Goal: Navigation & Orientation: Find specific page/section

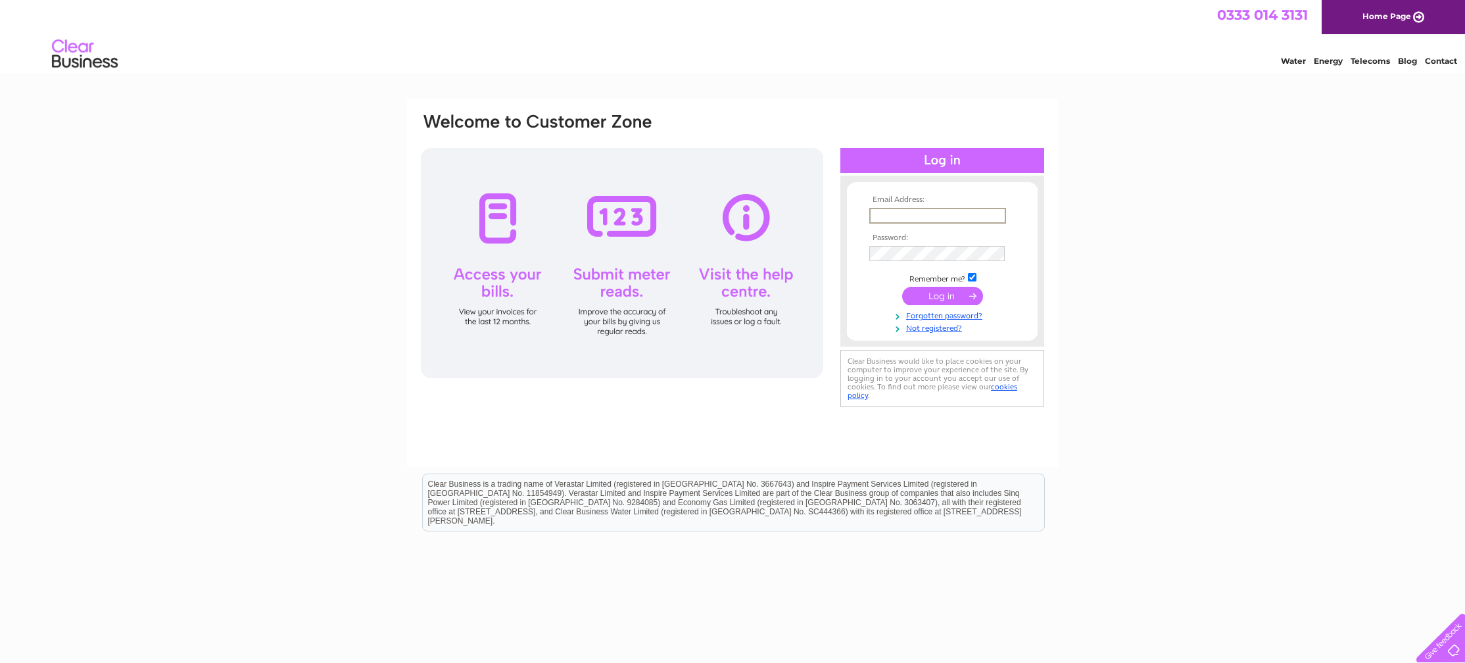
type input "[PERSON_NAME][EMAIL_ADDRESS][DOMAIN_NAME]"
click at [949, 297] on input "submit" at bounding box center [942, 296] width 81 height 18
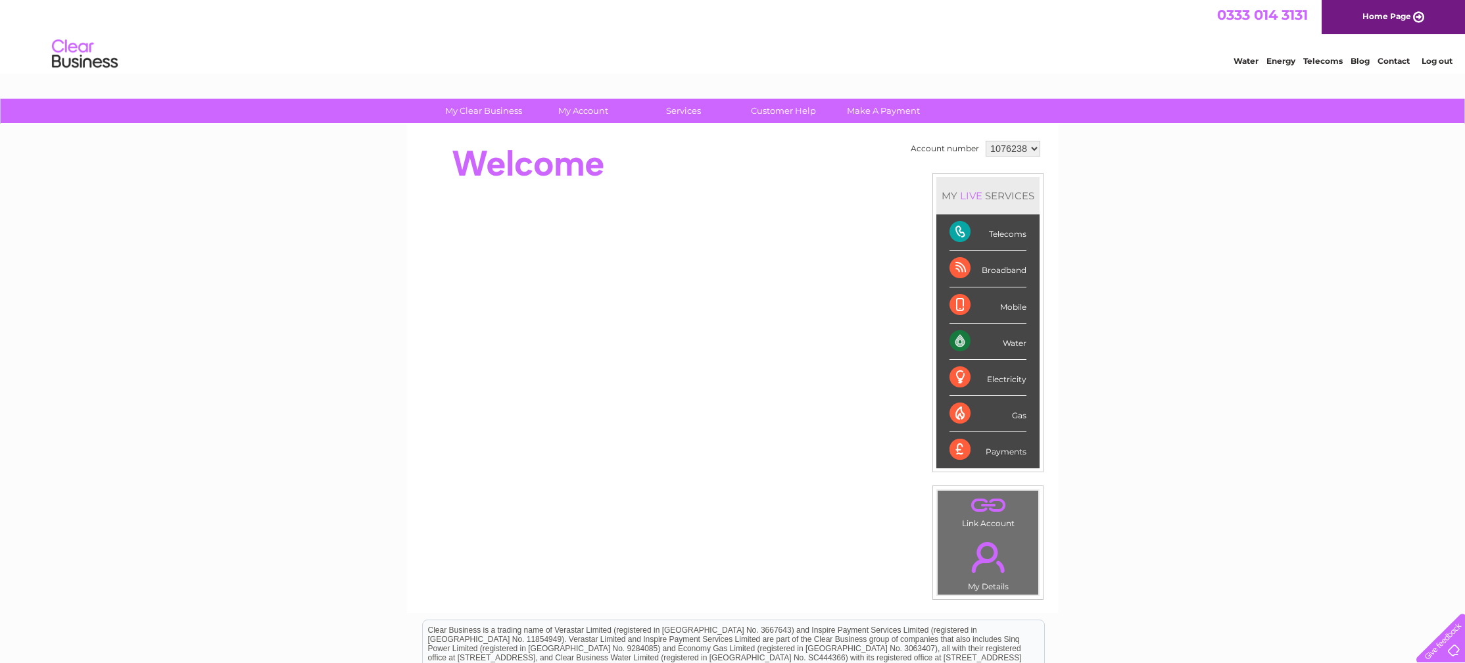
click at [994, 273] on div "Broadband" at bounding box center [988, 269] width 77 height 36
click at [965, 270] on div "Broadband" at bounding box center [988, 269] width 77 height 36
click at [1011, 270] on div "Broadband" at bounding box center [988, 269] width 77 height 36
click at [1009, 239] on div "Telecoms" at bounding box center [988, 232] width 77 height 36
click at [952, 229] on div "Telecoms" at bounding box center [988, 232] width 77 height 36
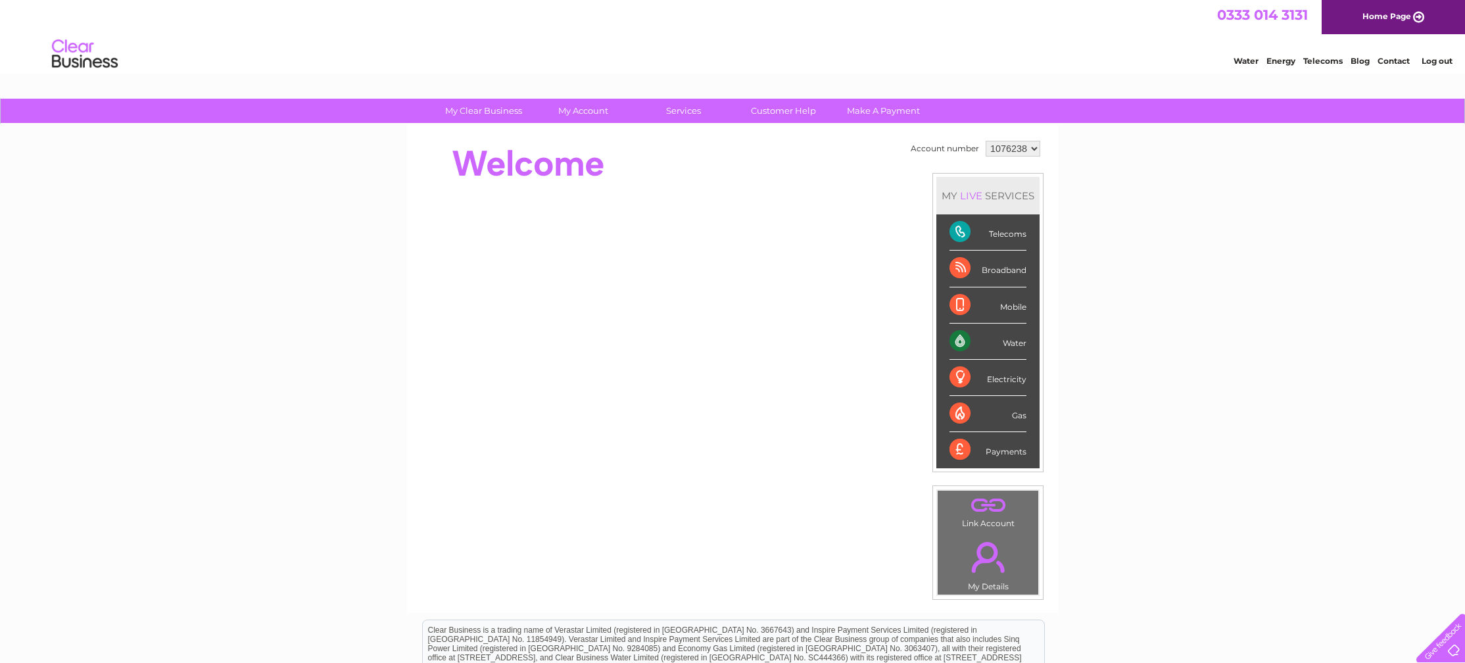
click at [954, 229] on div "Telecoms" at bounding box center [988, 232] width 77 height 36
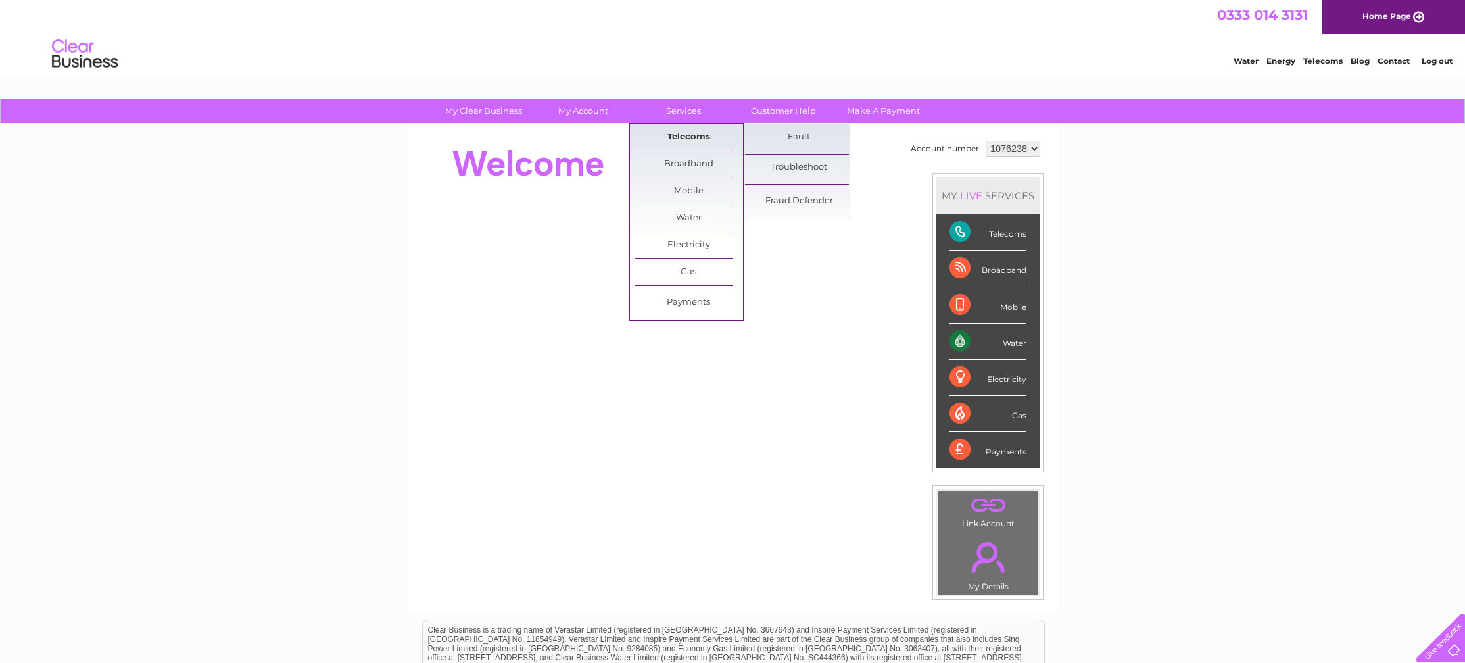
click at [685, 132] on link "Telecoms" at bounding box center [689, 137] width 109 height 26
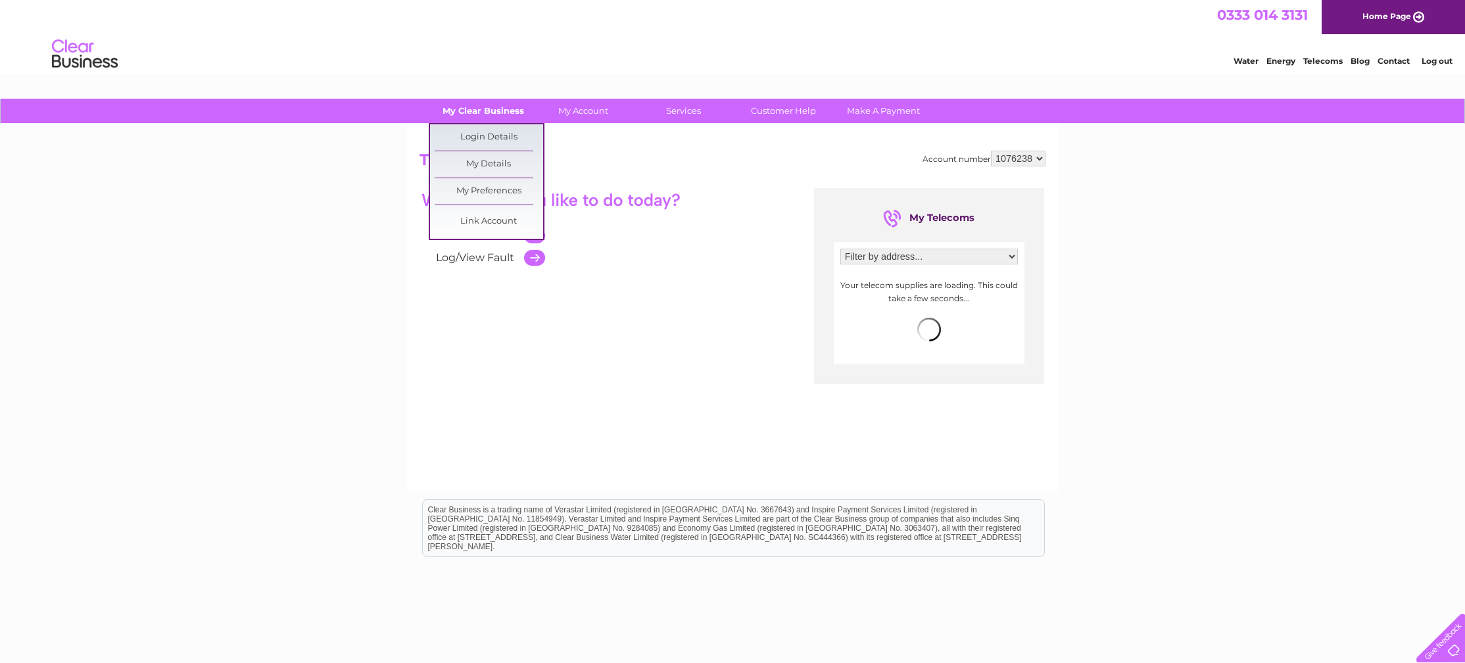
click at [492, 110] on link "My Clear Business" at bounding box center [483, 111] width 109 height 24
click at [477, 165] on link "My Details" at bounding box center [489, 164] width 109 height 26
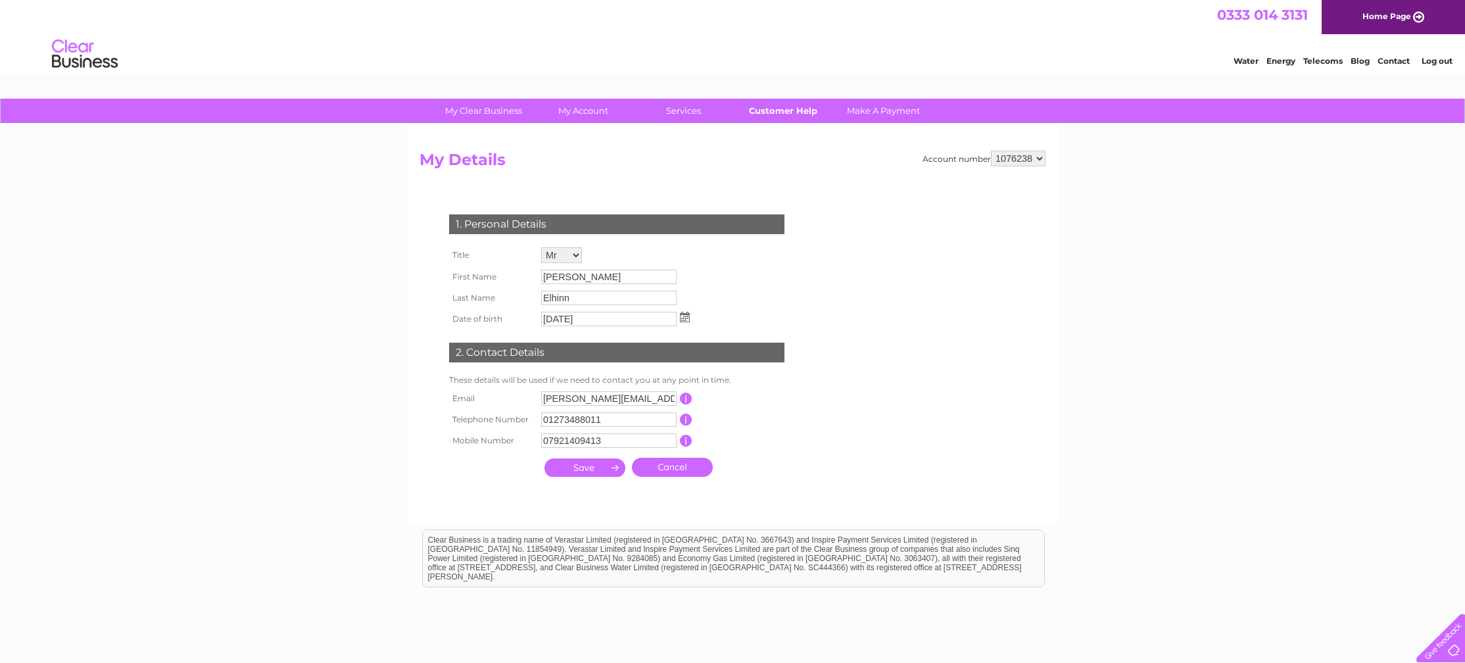
click at [779, 111] on link "Customer Help" at bounding box center [783, 111] width 109 height 24
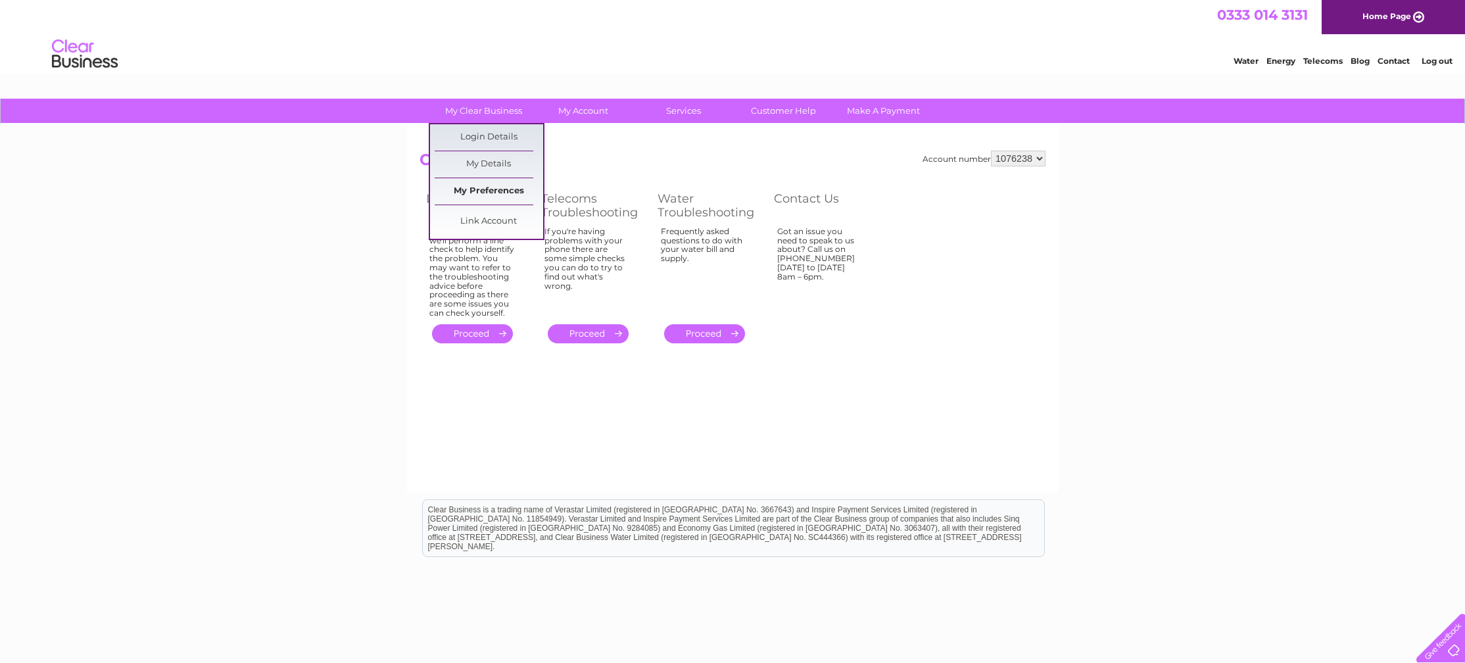
click at [478, 195] on link "My Preferences" at bounding box center [489, 191] width 109 height 26
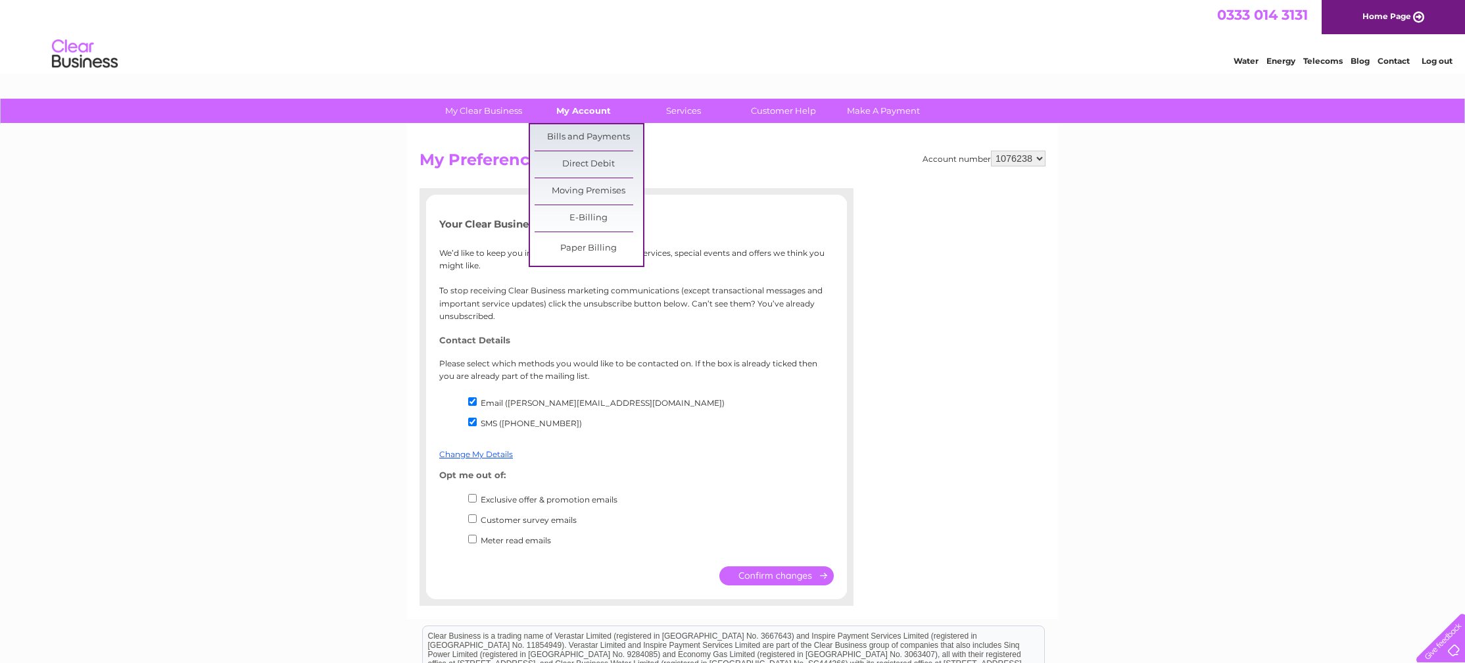
click at [590, 117] on link "My Account" at bounding box center [583, 111] width 109 height 24
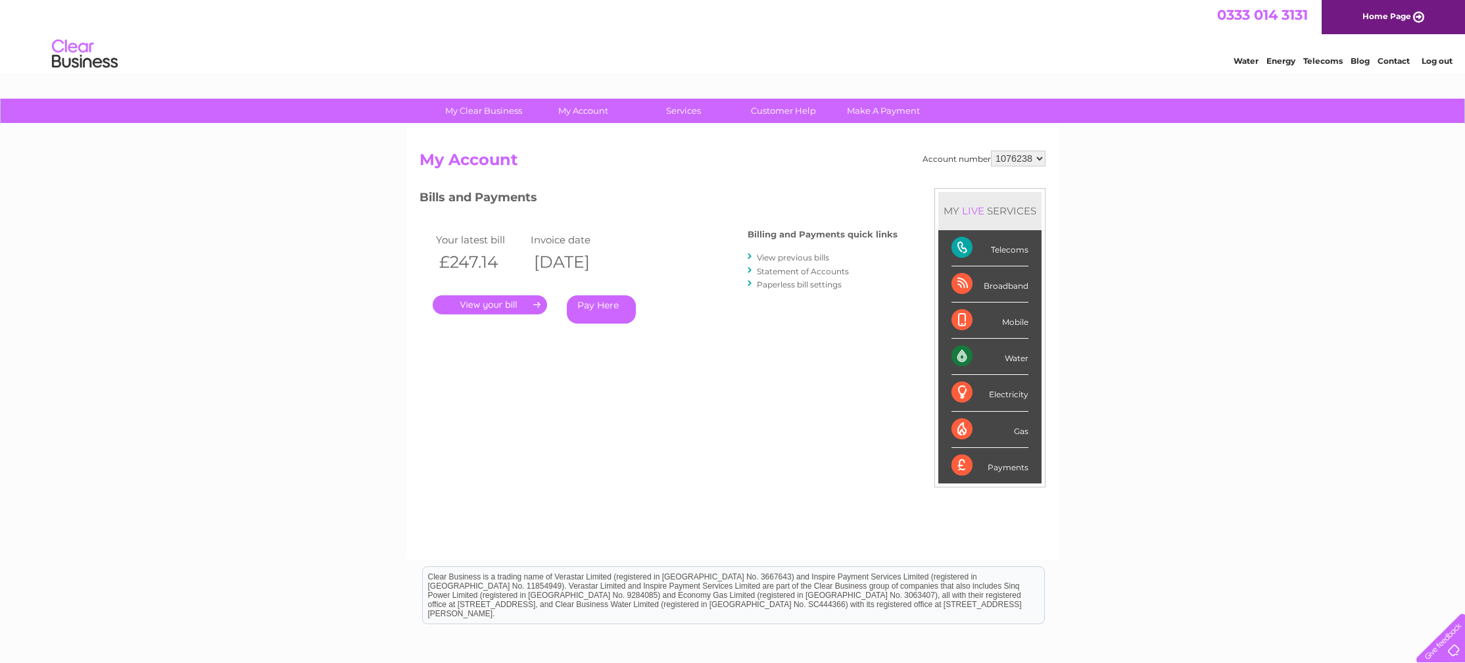
click at [996, 460] on div "Payments" at bounding box center [990, 466] width 77 height 36
click at [998, 463] on div "Payments" at bounding box center [990, 466] width 77 height 36
click at [973, 464] on div "Payments" at bounding box center [990, 466] width 77 height 36
click at [963, 464] on div "Payments" at bounding box center [990, 466] width 77 height 36
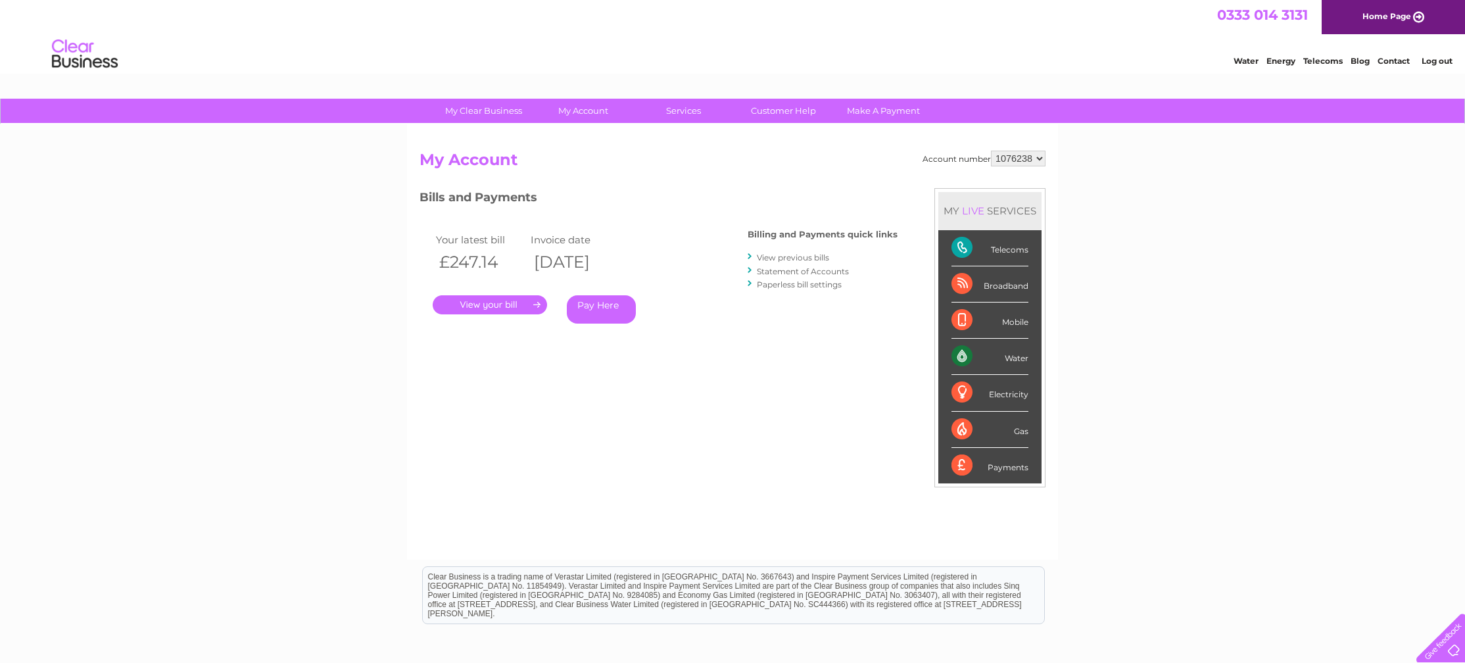
click at [1396, 62] on link "Contact" at bounding box center [1394, 61] width 32 height 10
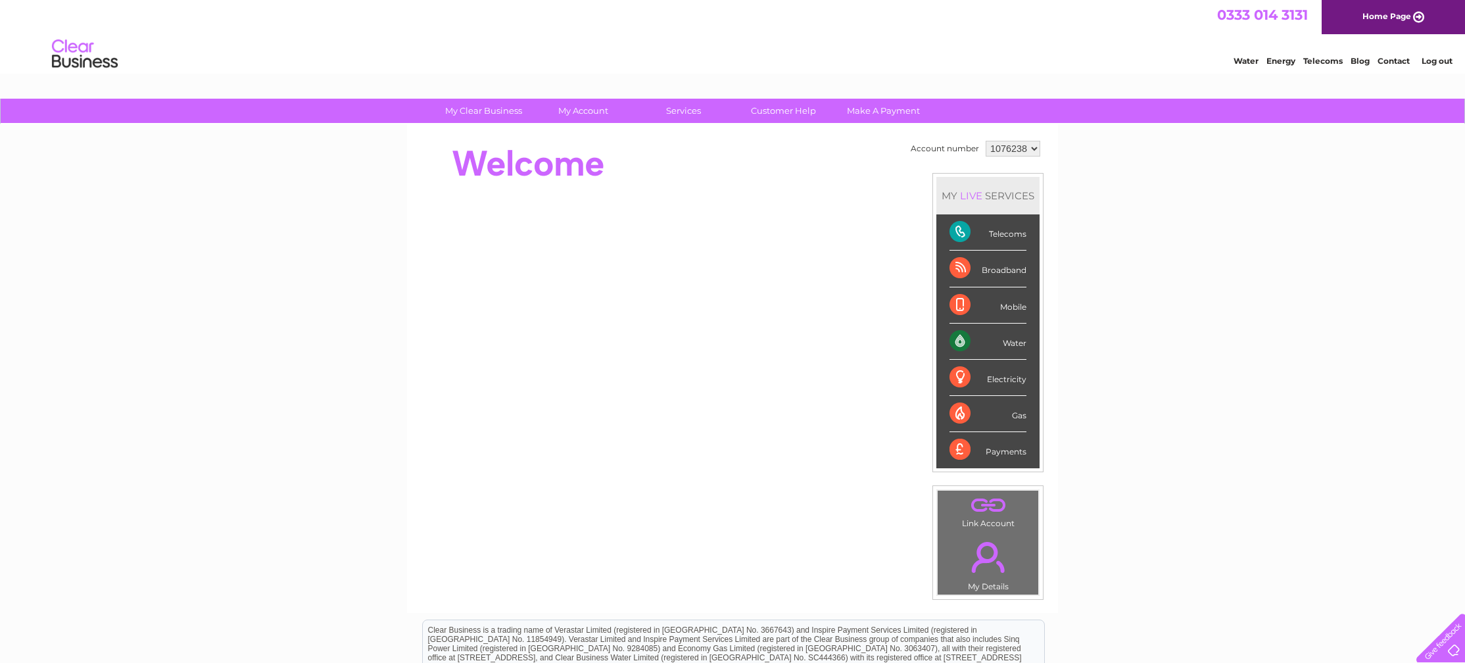
click at [990, 569] on link "." at bounding box center [988, 557] width 94 height 46
click at [493, 110] on link "My Clear Business" at bounding box center [483, 111] width 109 height 24
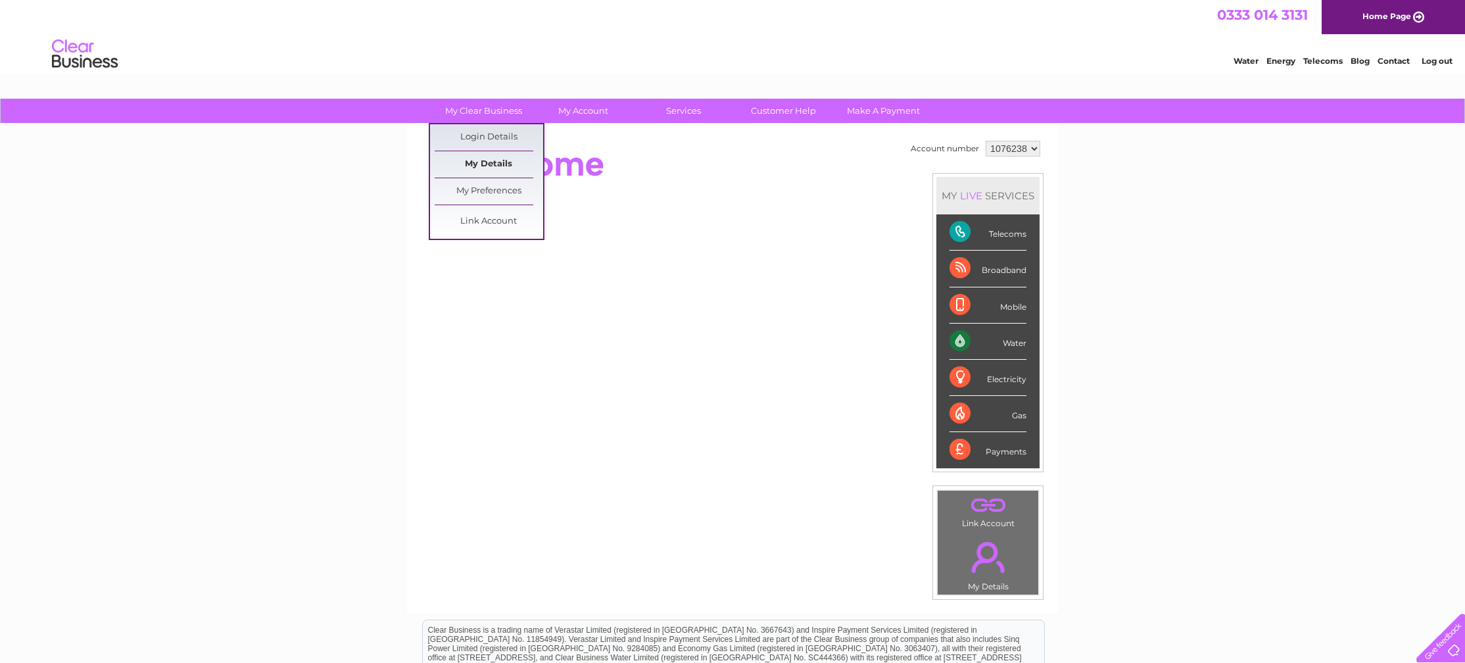
click at [484, 164] on link "My Details" at bounding box center [489, 164] width 109 height 26
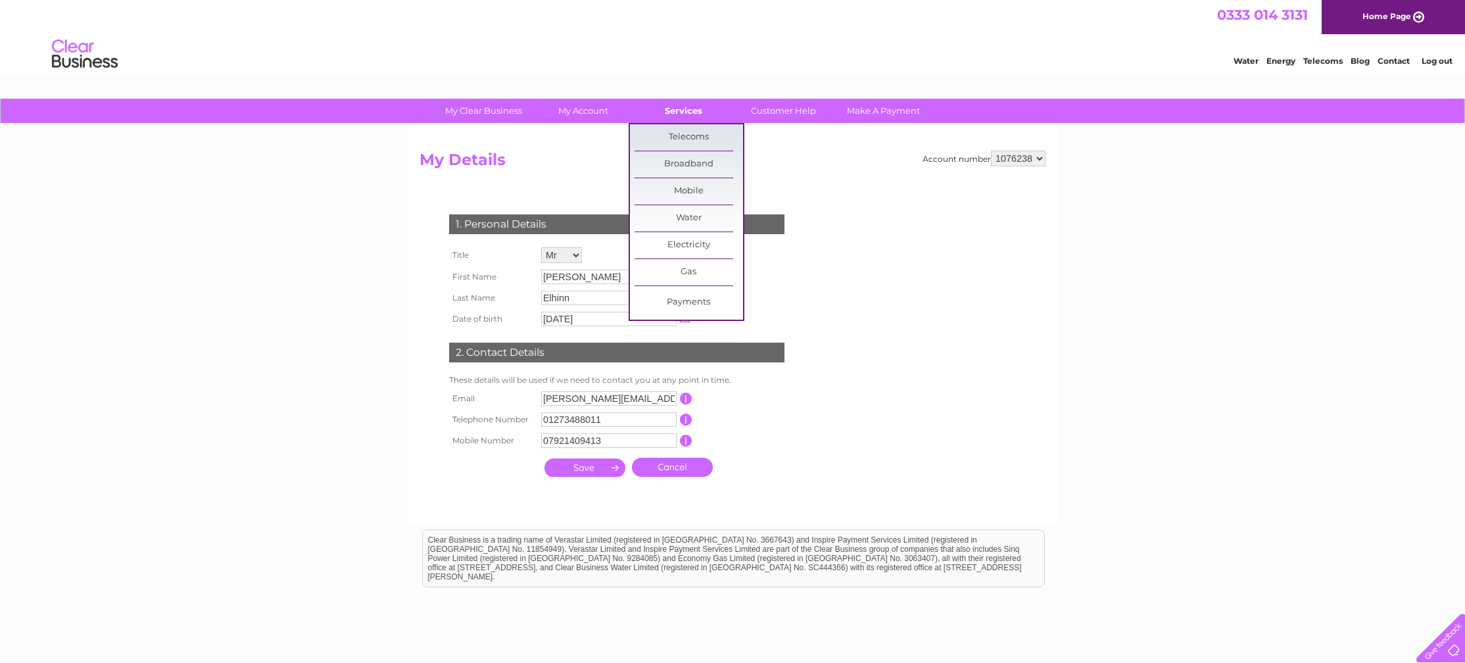
click at [675, 113] on link "Services" at bounding box center [683, 111] width 109 height 24
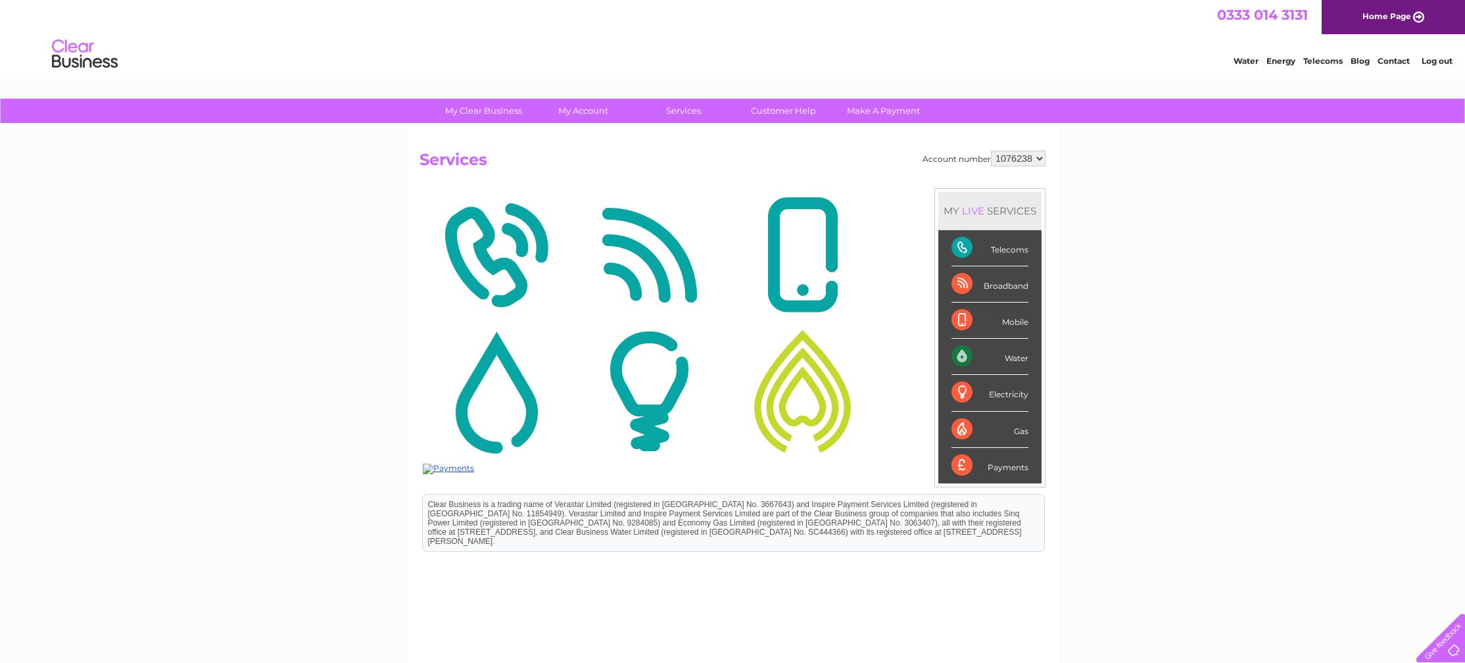
click at [1013, 247] on div "Telecoms" at bounding box center [990, 248] width 77 height 36
click at [964, 248] on div "Telecoms" at bounding box center [990, 248] width 77 height 36
click at [963, 249] on div "Telecoms" at bounding box center [990, 248] width 77 height 36
click at [496, 264] on img at bounding box center [496, 255] width 147 height 128
